Goal: Task Accomplishment & Management: Use online tool/utility

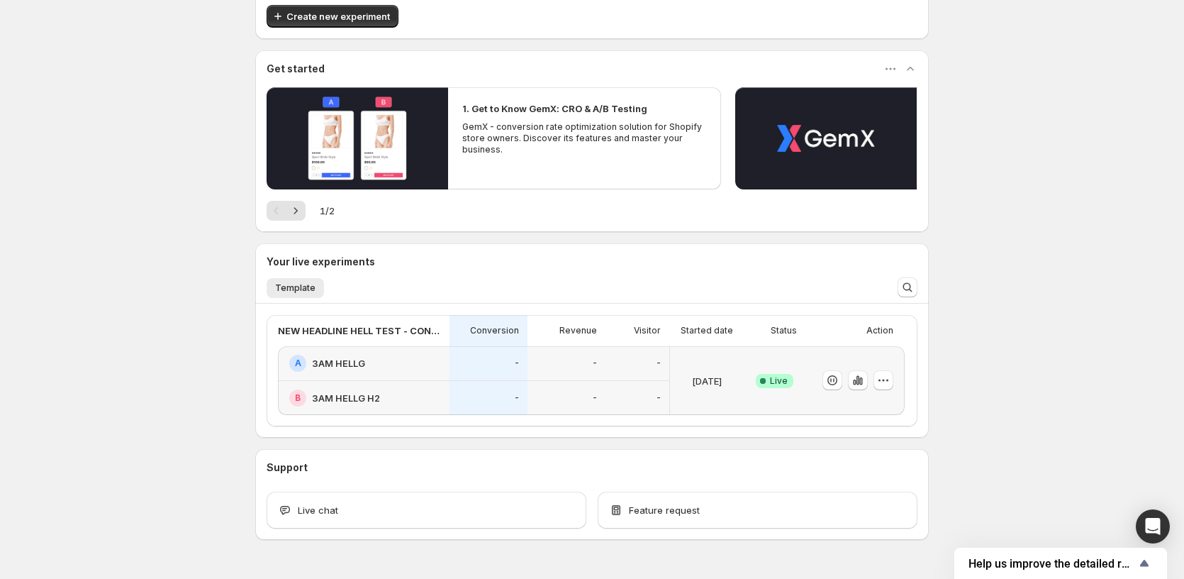
scroll to position [118, 0]
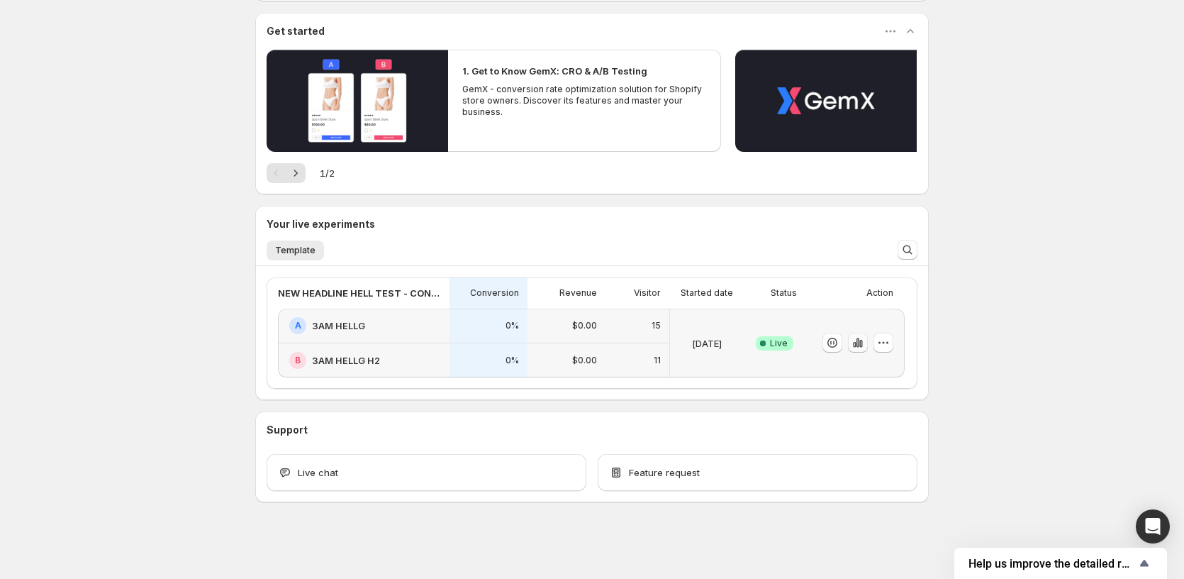
click at [862, 341] on icon "button" at bounding box center [860, 344] width 3 height 8
